Goal: Task Accomplishment & Management: Use online tool/utility

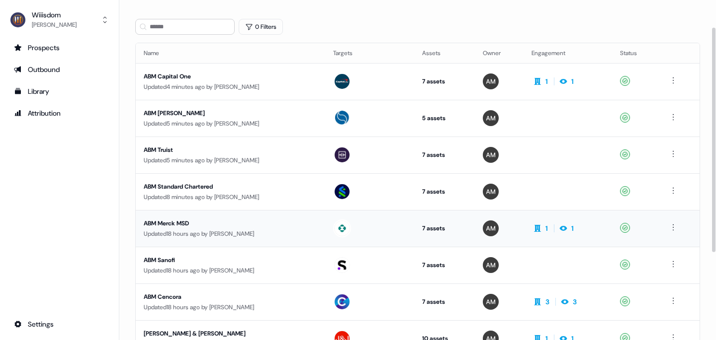
scroll to position [42, 0]
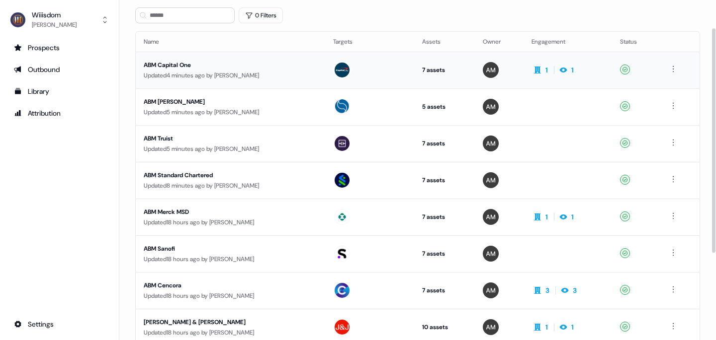
click at [180, 65] on div "ABM Capital One" at bounding box center [230, 65] width 173 height 10
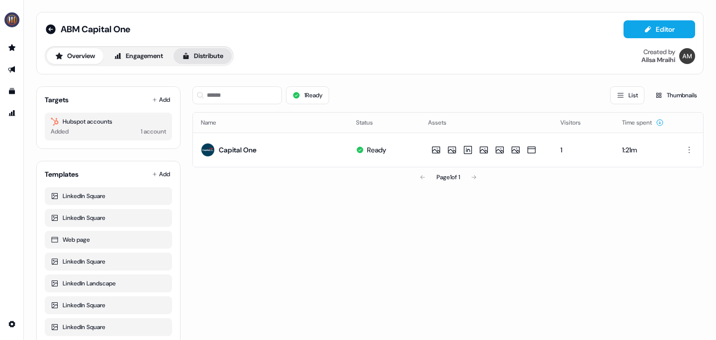
click at [213, 52] on button "Distribute" at bounding box center [202, 56] width 58 height 16
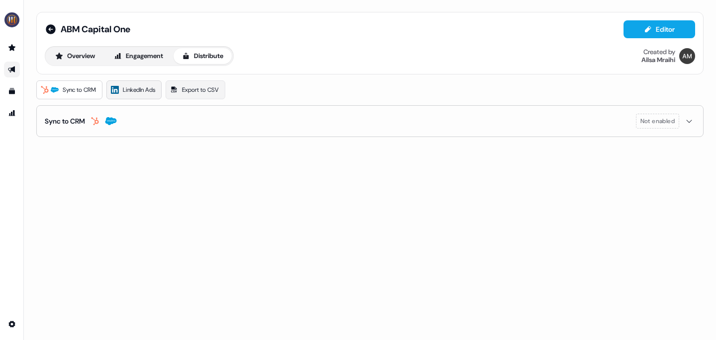
click at [142, 89] on span "LinkedIn Ads" at bounding box center [139, 90] width 32 height 10
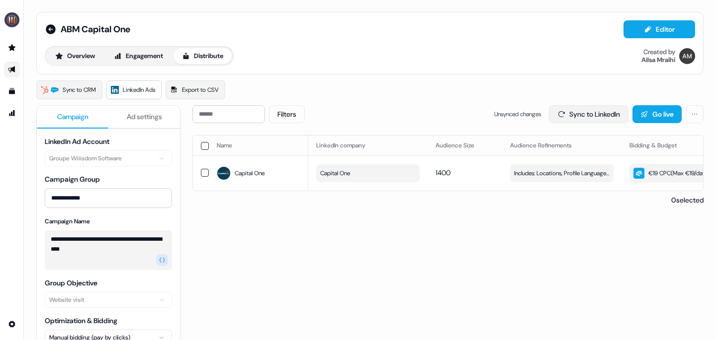
click at [597, 114] on button "Sync to LinkedIn" at bounding box center [589, 114] width 80 height 18
click at [654, 116] on button "Go live" at bounding box center [656, 114] width 49 height 18
click at [50, 32] on icon at bounding box center [51, 29] width 10 height 10
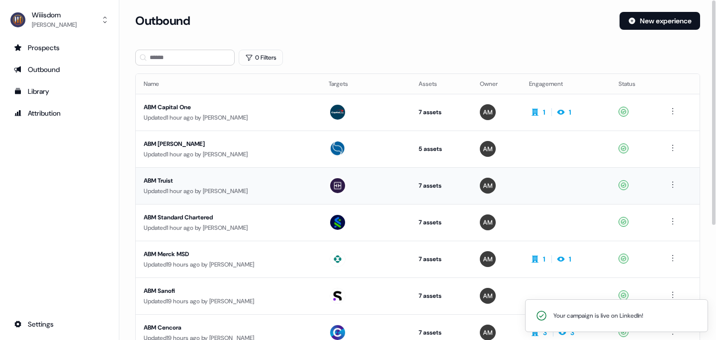
click at [165, 180] on div "ABM Truist" at bounding box center [228, 181] width 169 height 10
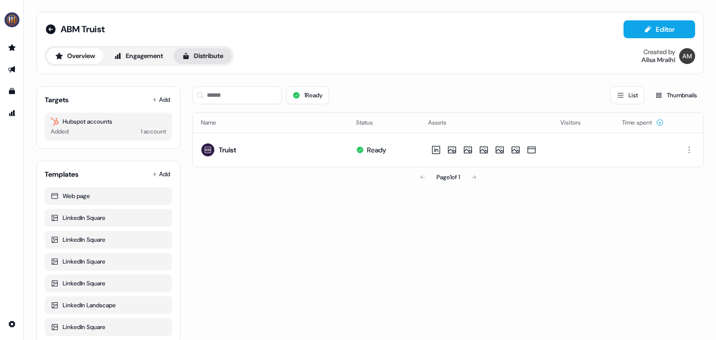
click at [214, 57] on button "Distribute" at bounding box center [202, 56] width 58 height 16
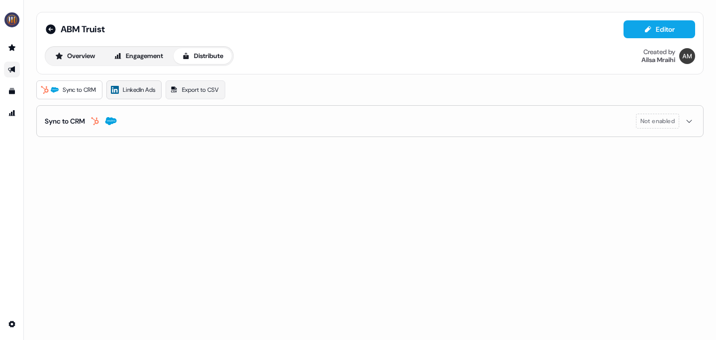
click at [140, 98] on link "LinkedIn Ads" at bounding box center [133, 90] width 55 height 19
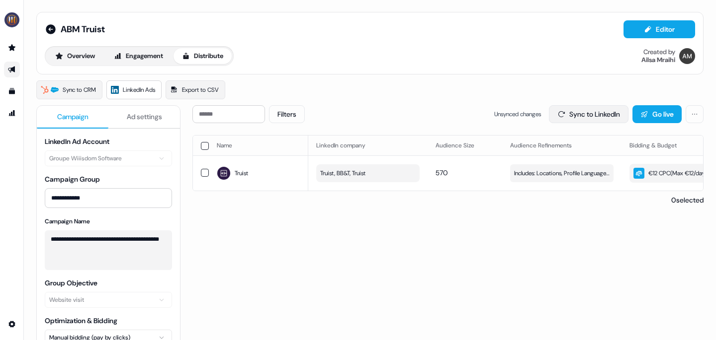
click at [584, 116] on button "Sync to LinkedIn" at bounding box center [589, 114] width 80 height 18
click at [654, 110] on button "Go live" at bounding box center [656, 114] width 49 height 18
click at [50, 30] on icon at bounding box center [51, 29] width 10 height 10
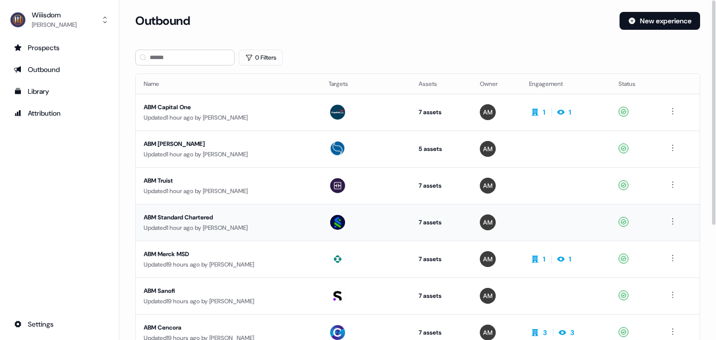
click at [175, 217] on div "ABM Standard Chartered" at bounding box center [228, 218] width 169 height 10
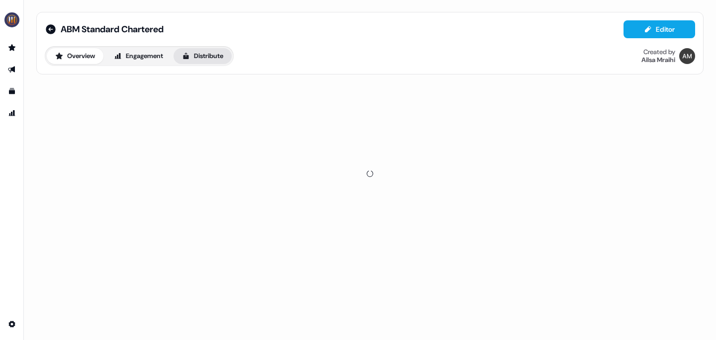
click at [202, 55] on button "Distribute" at bounding box center [202, 56] width 58 height 16
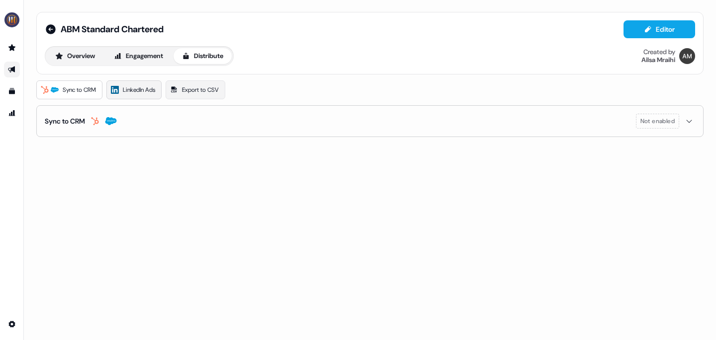
click at [140, 88] on span "LinkedIn Ads" at bounding box center [139, 90] width 32 height 10
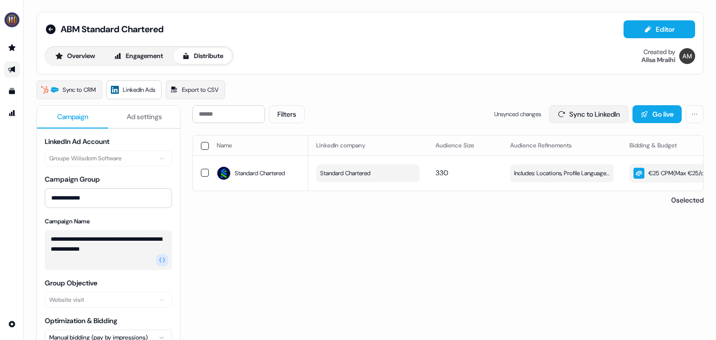
click at [561, 118] on button "Sync to LinkedIn" at bounding box center [589, 114] width 80 height 18
click at [648, 111] on button "Go live" at bounding box center [656, 114] width 49 height 18
click at [52, 28] on icon at bounding box center [51, 29] width 10 height 10
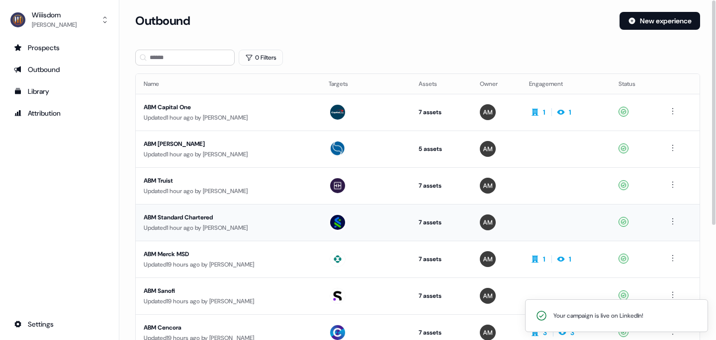
scroll to position [20, 0]
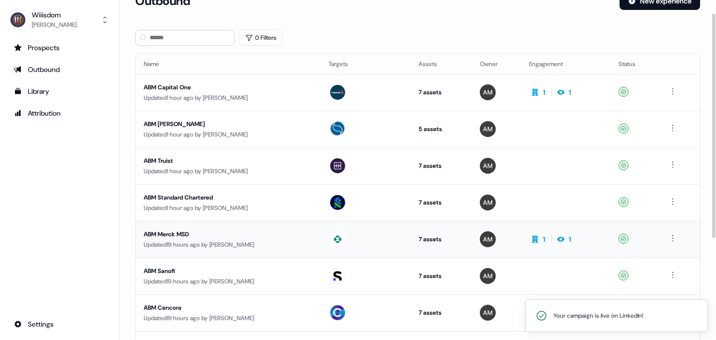
click at [181, 233] on div "ABM Merck MSD" at bounding box center [228, 235] width 169 height 10
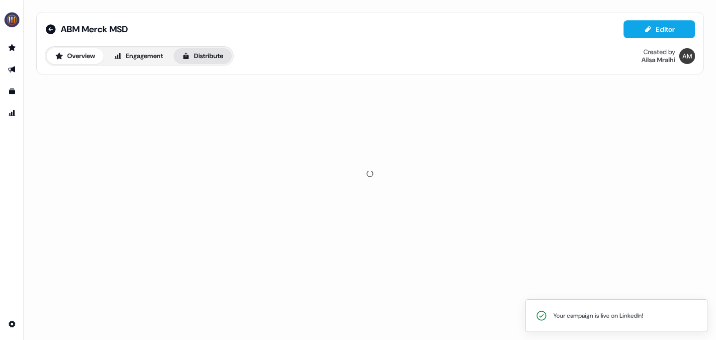
click at [211, 56] on button "Distribute" at bounding box center [202, 56] width 58 height 16
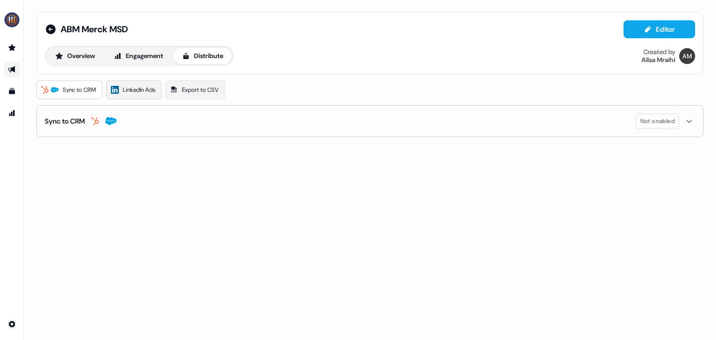
click at [134, 89] on span "LinkedIn Ads" at bounding box center [139, 90] width 32 height 10
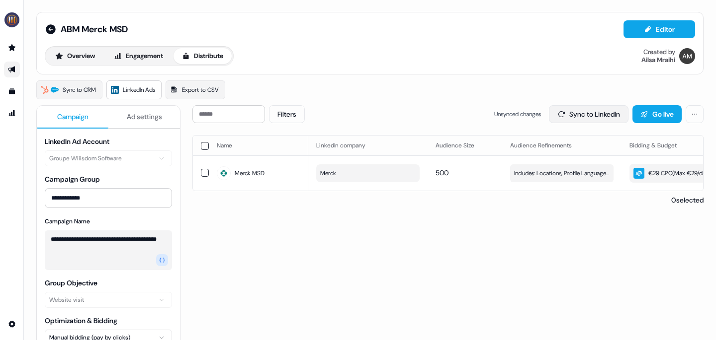
click at [589, 112] on button "Sync to LinkedIn" at bounding box center [589, 114] width 80 height 18
click at [638, 109] on button "Go live" at bounding box center [656, 114] width 49 height 18
click at [51, 29] on icon at bounding box center [51, 29] width 12 height 12
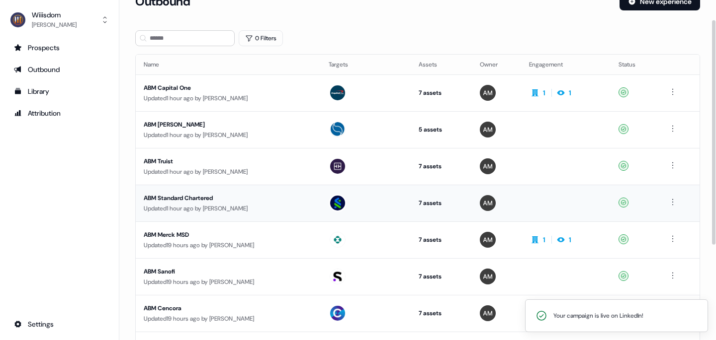
scroll to position [30, 0]
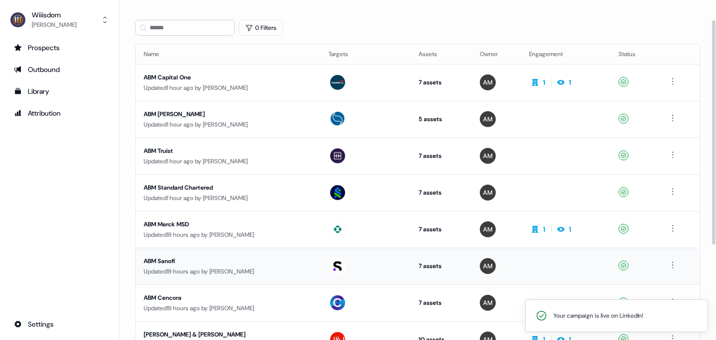
click at [167, 259] on div "ABM Sanofi" at bounding box center [228, 261] width 169 height 10
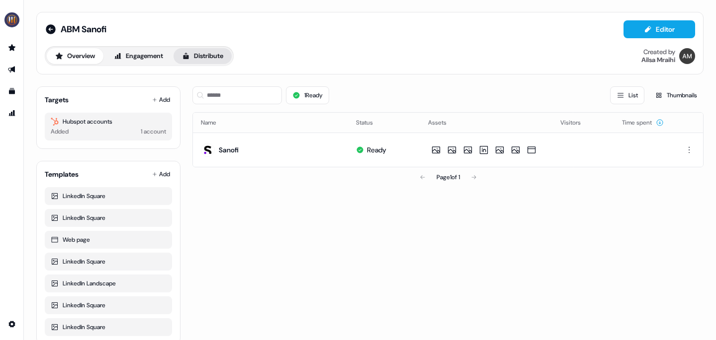
click at [200, 53] on button "Distribute" at bounding box center [202, 56] width 58 height 16
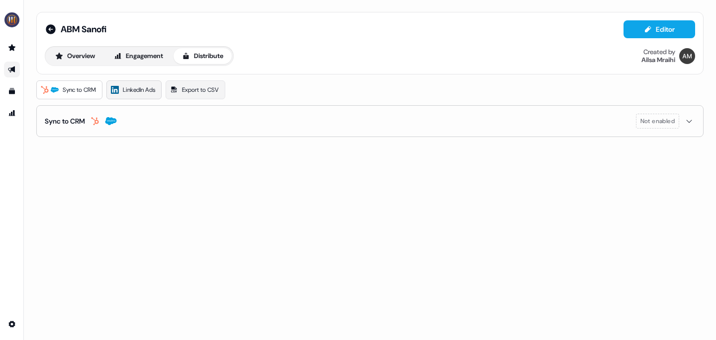
click at [136, 90] on span "LinkedIn Ads" at bounding box center [139, 90] width 32 height 10
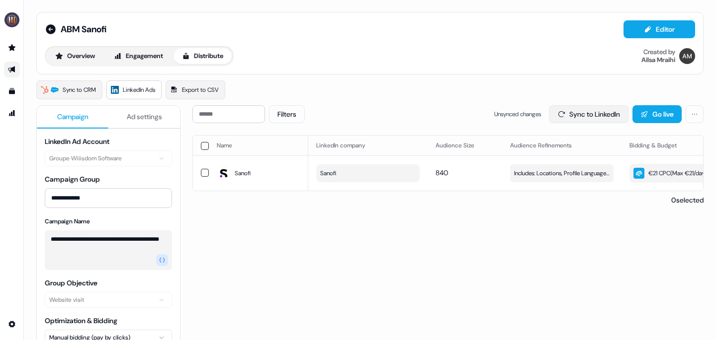
click at [605, 114] on button "Sync to LinkedIn" at bounding box center [589, 114] width 80 height 18
click at [648, 112] on button "Go live" at bounding box center [656, 114] width 49 height 18
click at [45, 28] on icon at bounding box center [51, 29] width 12 height 12
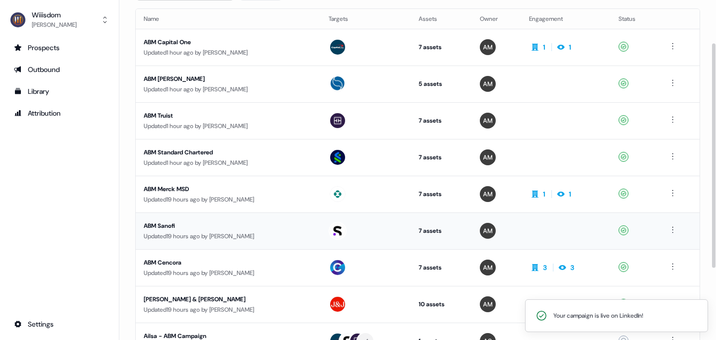
scroll to position [66, 0]
click at [175, 261] on div "ABM Cencora" at bounding box center [228, 262] width 169 height 10
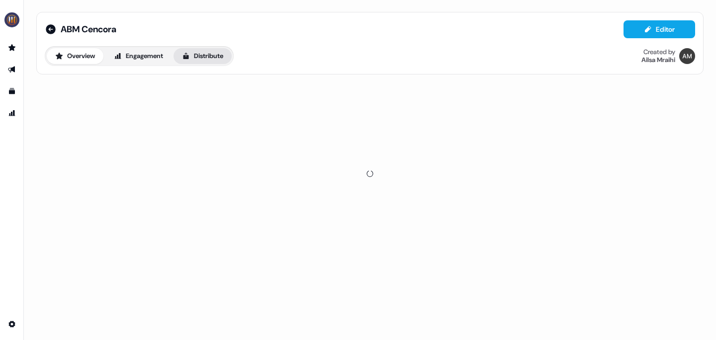
click at [215, 59] on button "Distribute" at bounding box center [202, 56] width 58 height 16
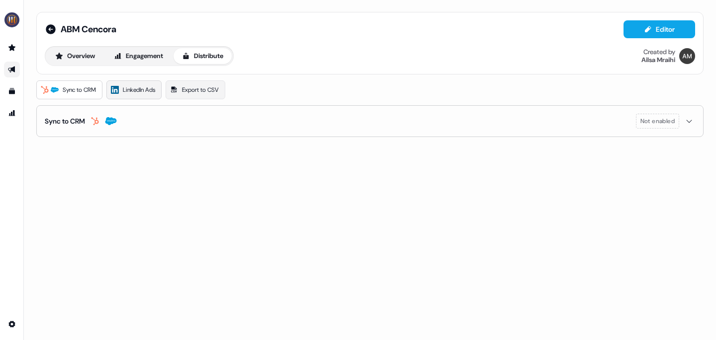
click at [139, 88] on span "LinkedIn Ads" at bounding box center [139, 90] width 32 height 10
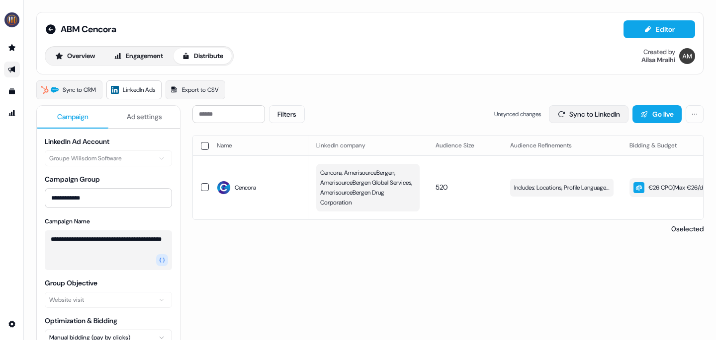
click at [568, 117] on button "Sync to LinkedIn" at bounding box center [589, 114] width 80 height 18
click at [640, 107] on button "Go live" at bounding box center [656, 114] width 49 height 18
click at [53, 30] on icon at bounding box center [51, 29] width 10 height 10
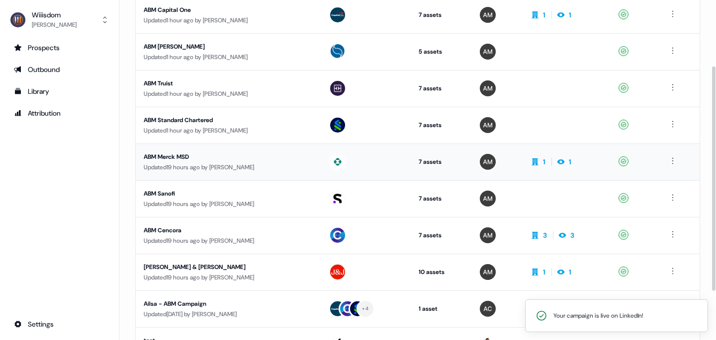
scroll to position [100, 0]
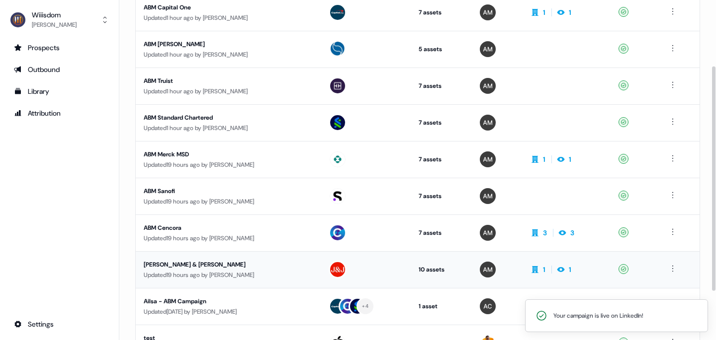
click at [196, 264] on div "[PERSON_NAME] & [PERSON_NAME]" at bounding box center [228, 265] width 169 height 10
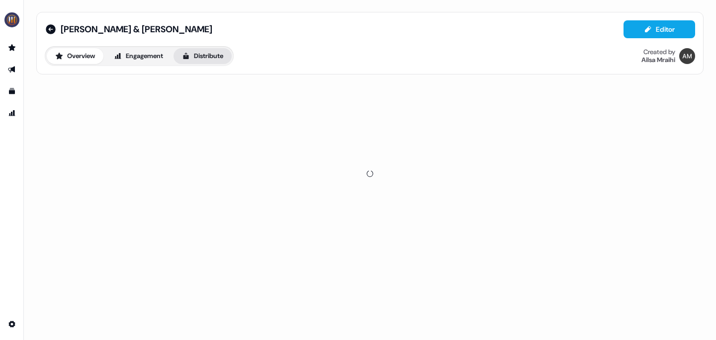
click at [200, 58] on button "Distribute" at bounding box center [202, 56] width 58 height 16
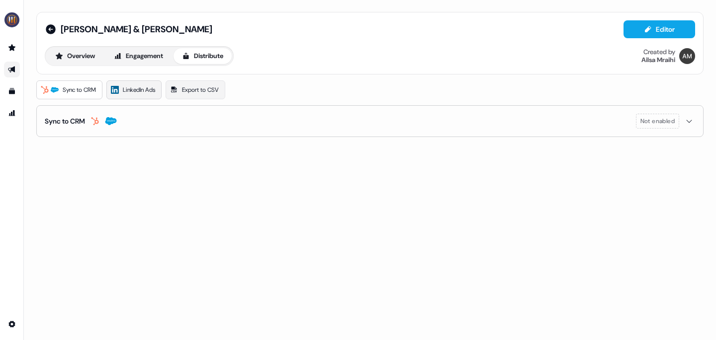
click at [146, 87] on span "LinkedIn Ads" at bounding box center [139, 90] width 32 height 10
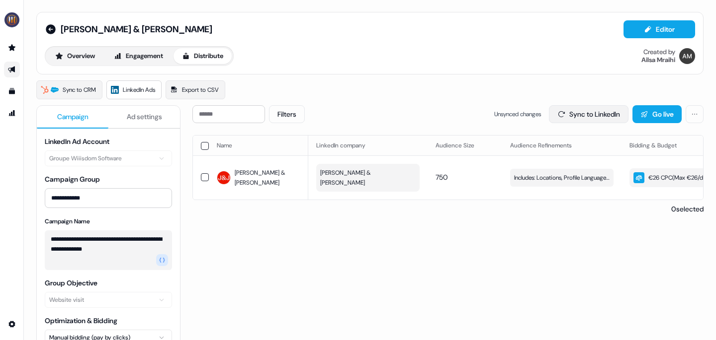
click at [573, 113] on button "Sync to LinkedIn" at bounding box center [589, 114] width 80 height 18
click at [636, 108] on button "Go live" at bounding box center [656, 114] width 49 height 18
click at [53, 30] on icon at bounding box center [51, 29] width 10 height 10
